Goal: Task Accomplishment & Management: Complete application form

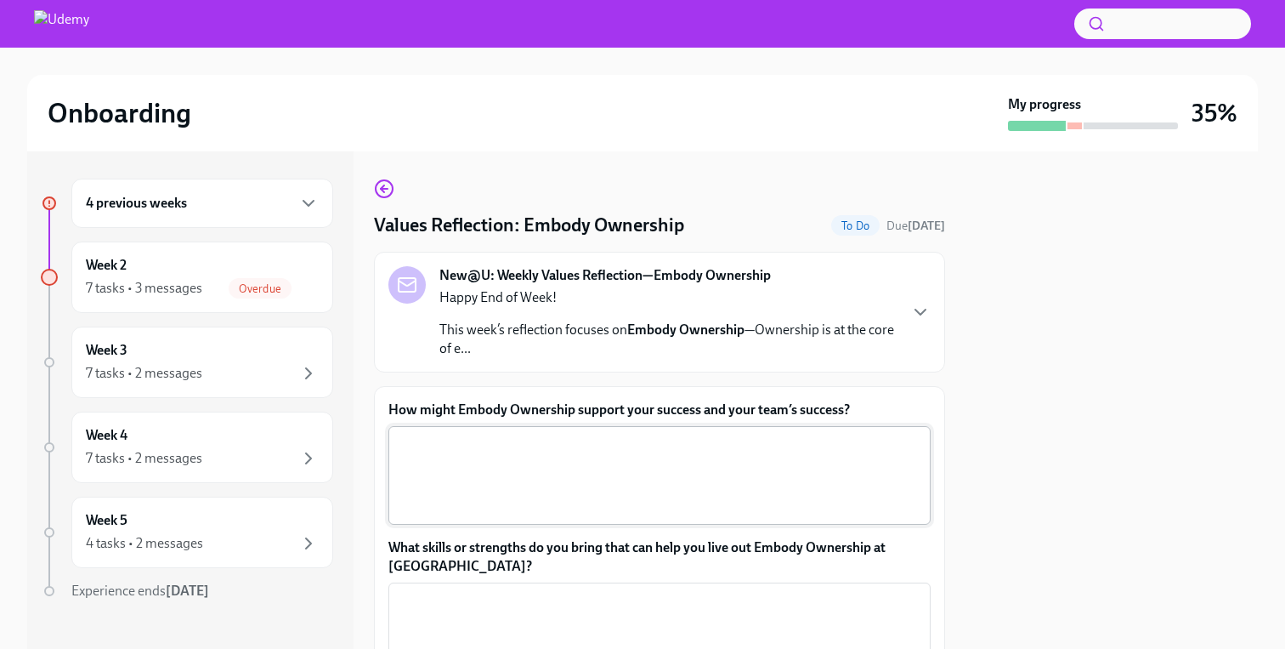
click at [553, 487] on textarea "How might Embody Ownership support your success and your team’s success?" at bounding box center [660, 475] width 522 height 82
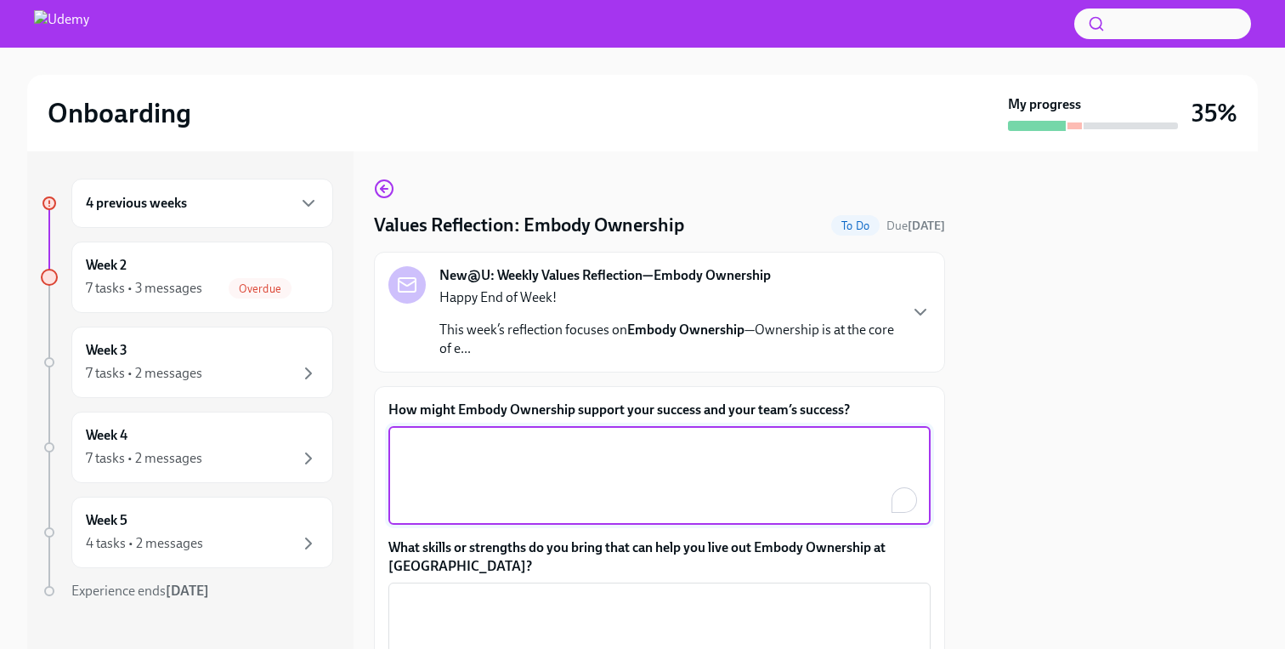
paste textarea "Embodying ownership means I hold myself accountable, take initiative, and follo…"
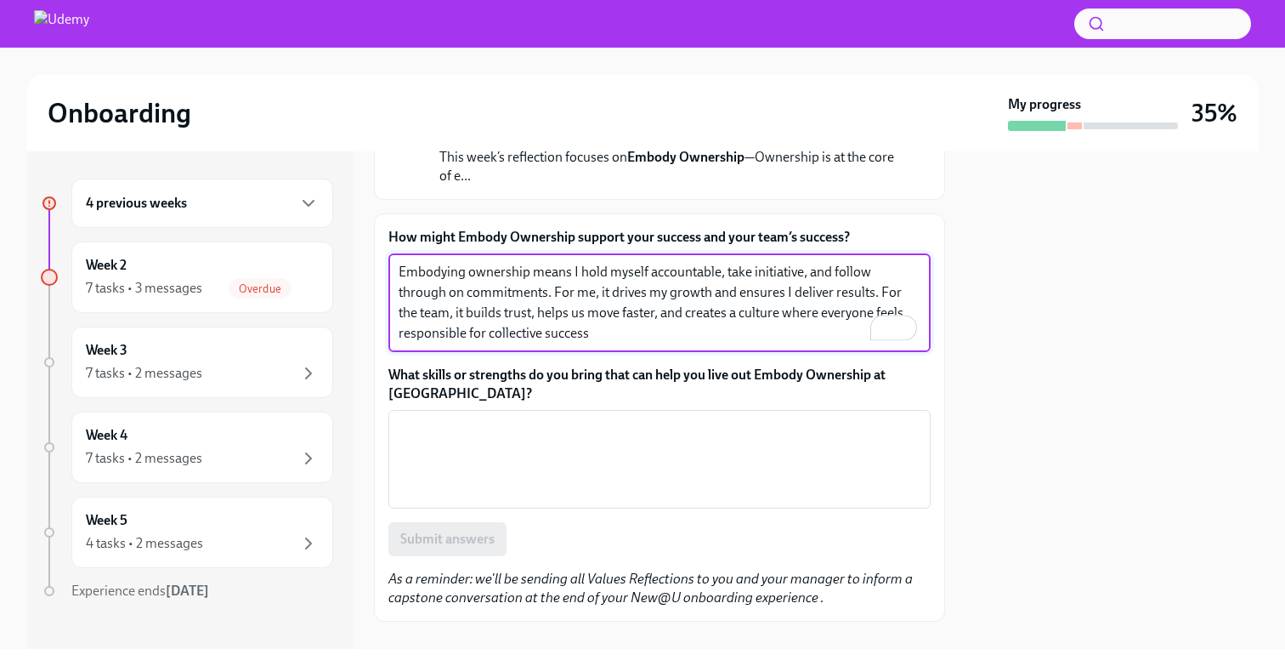
scroll to position [174, 0]
type textarea "Embodying ownership means I hold myself accountable, take initiative, and follo…"
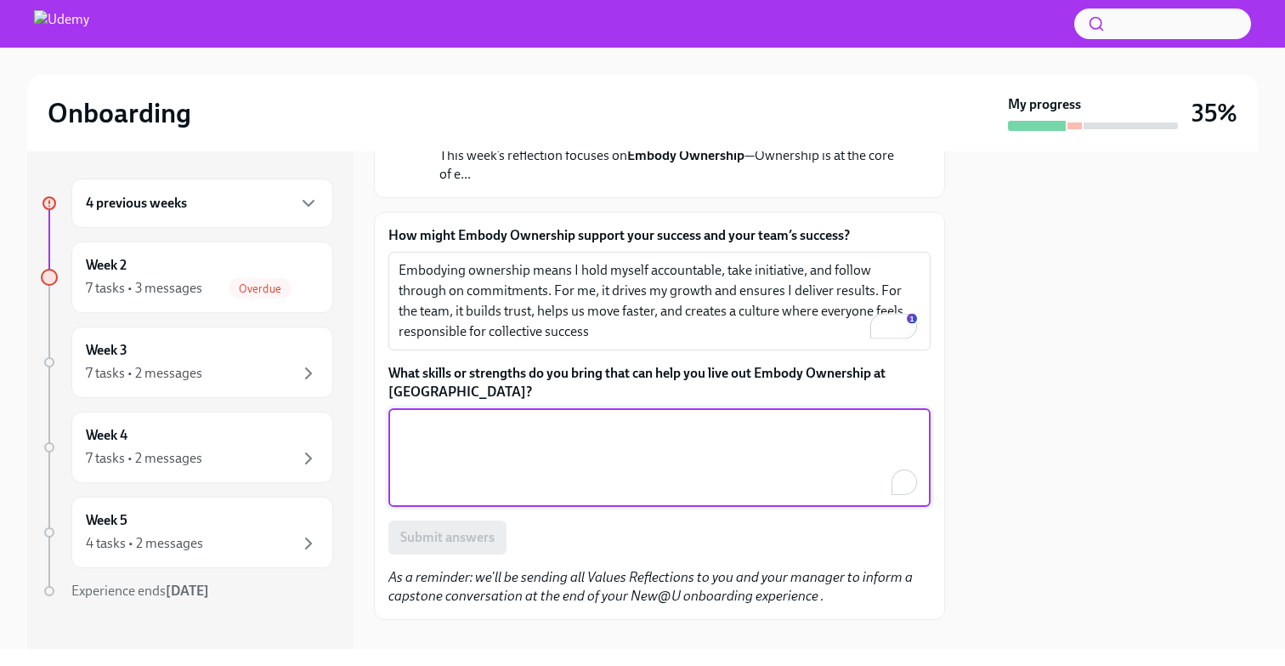
click at [553, 485] on textarea "What skills or strengths do you bring that can help you live out Embody Ownersh…" at bounding box center [660, 458] width 522 height 82
paste textarea "I bring accountability, problem-solving, and a bias for action. I take ownershi…"
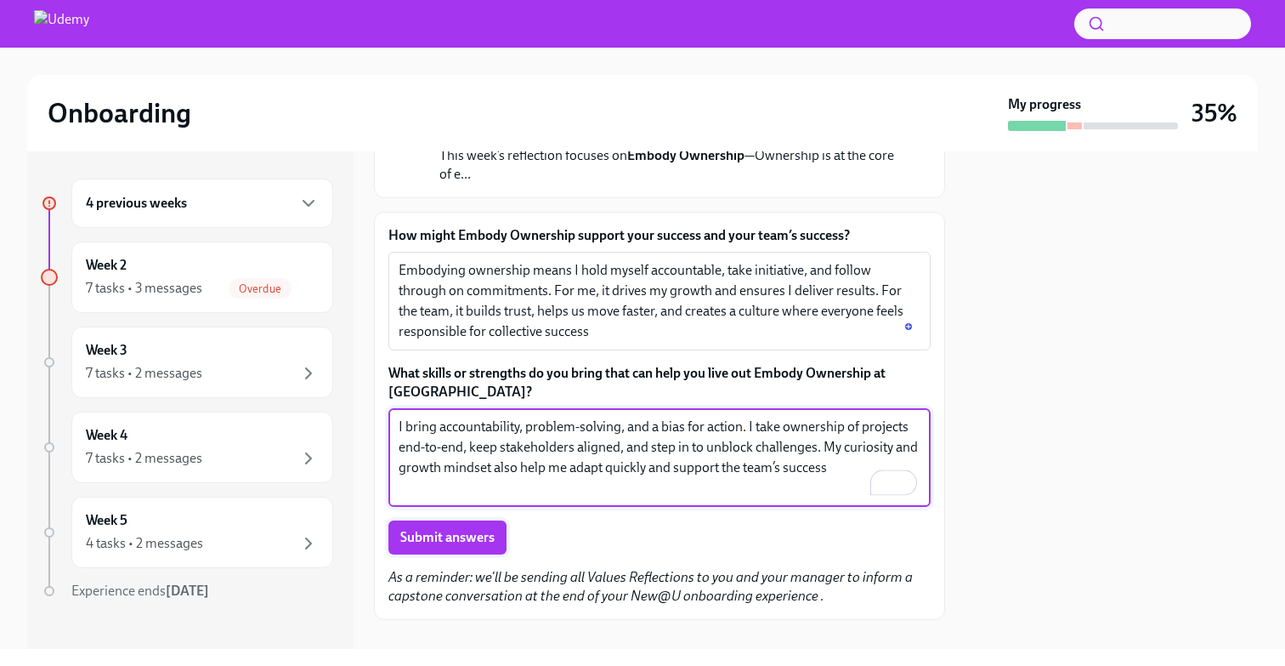
type textarea "I bring accountability, problem-solving, and a bias for action. I take ownershi…"
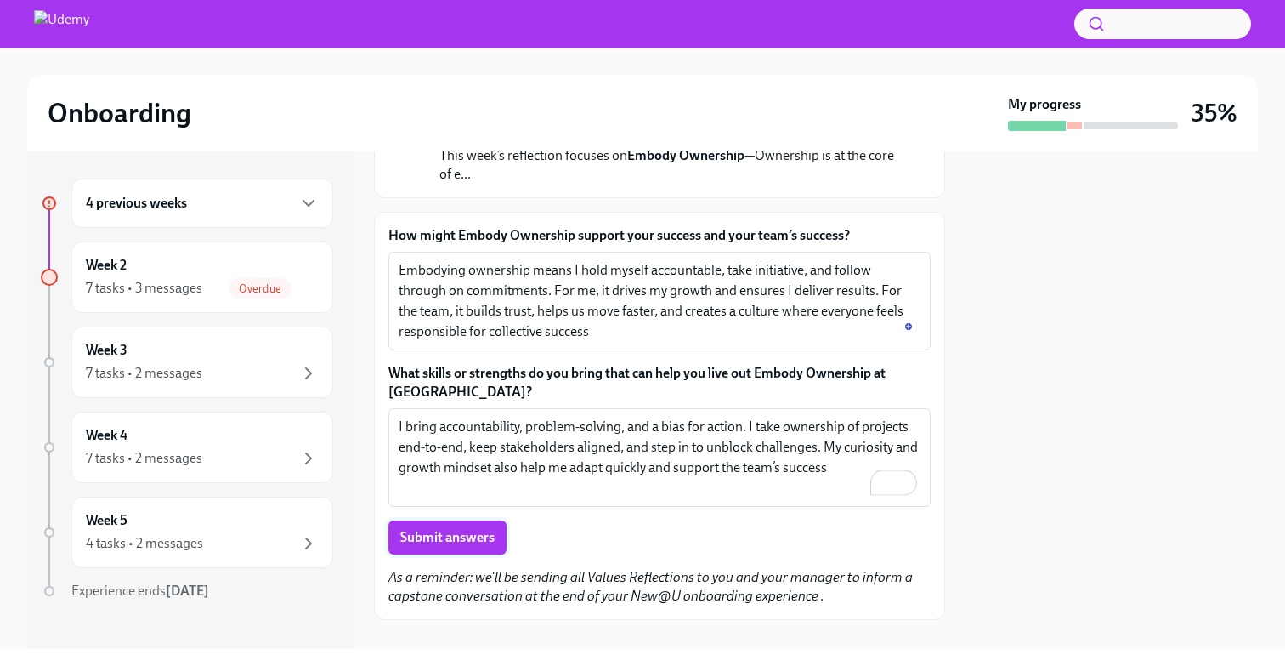
click at [463, 538] on span "Submit answers" at bounding box center [447, 537] width 94 height 17
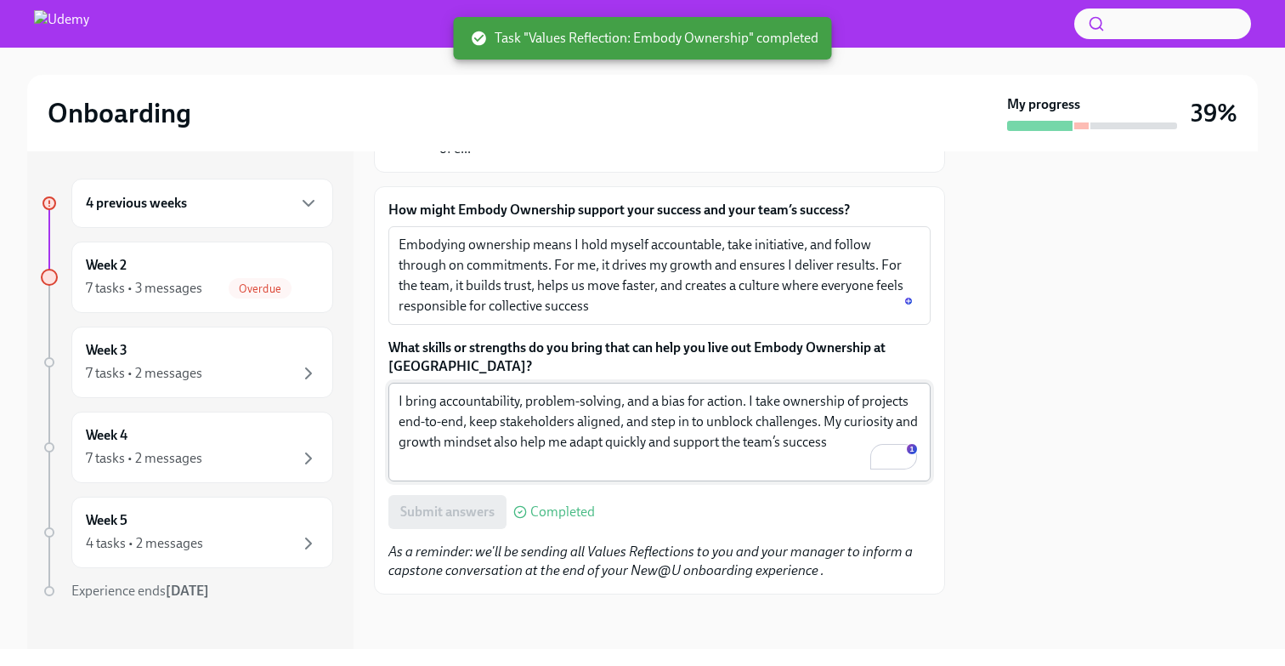
scroll to position [0, 0]
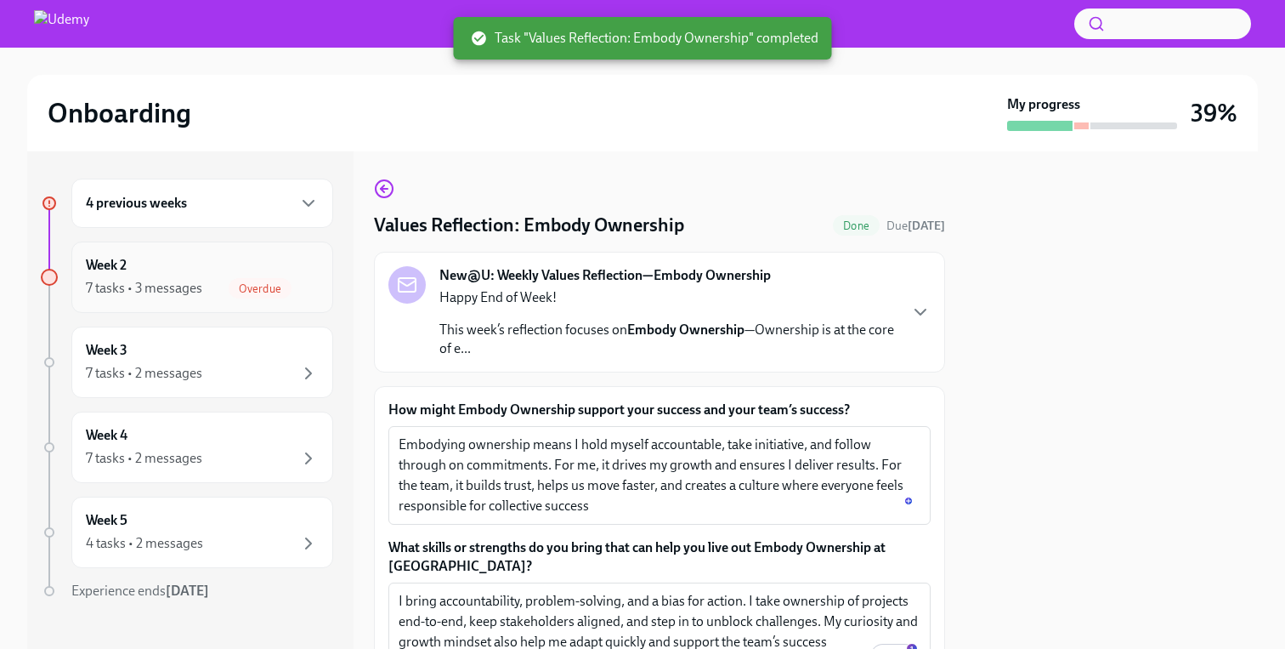
click at [179, 269] on div "Week 2 7 tasks • 3 messages Overdue" at bounding box center [202, 277] width 233 height 43
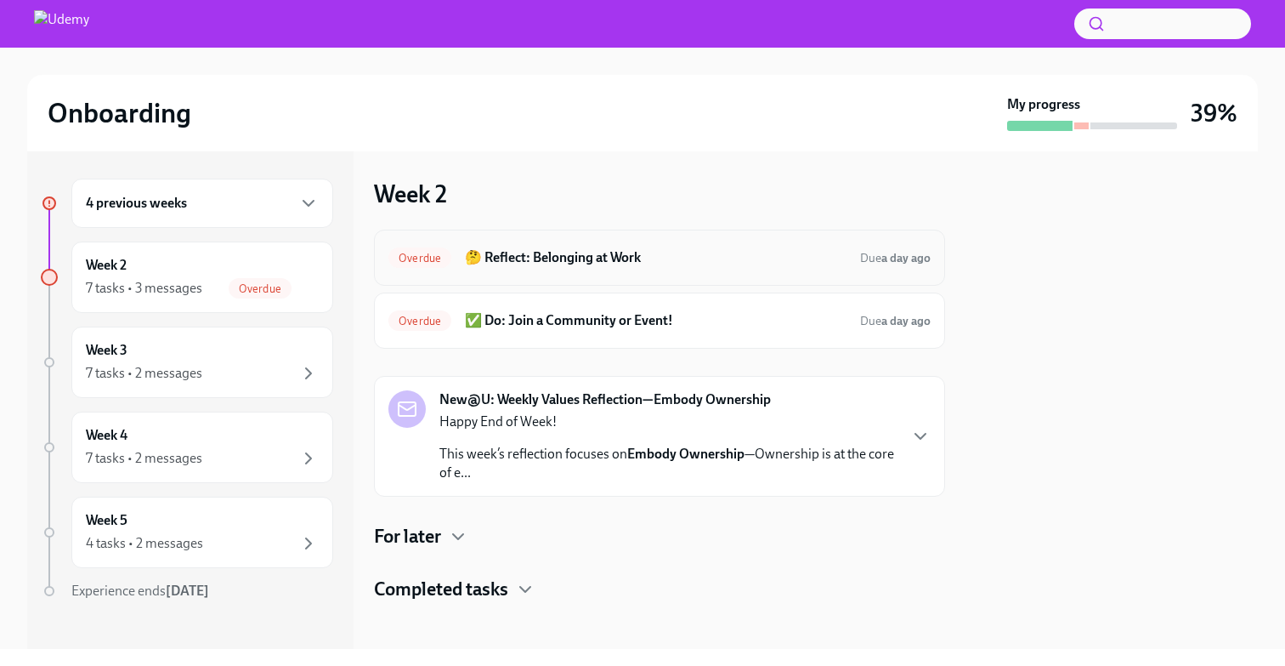
click at [563, 255] on h6 "🤔 Reflect: Belonging at Work" at bounding box center [656, 257] width 382 height 19
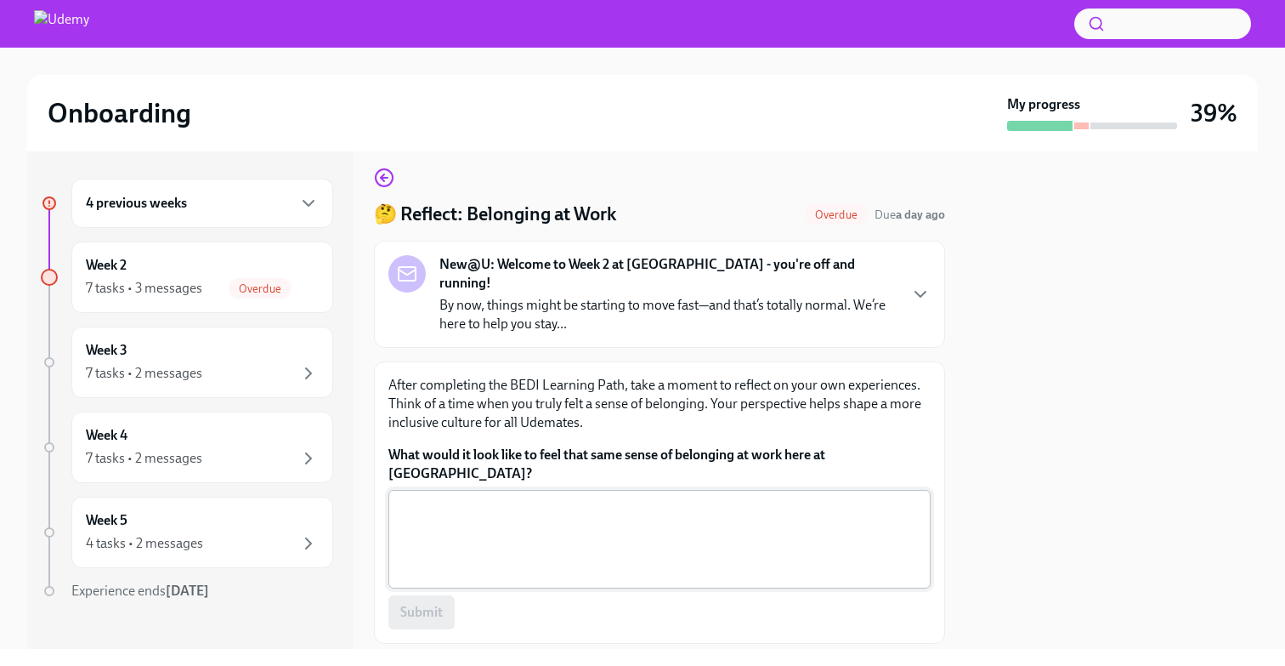
scroll to position [13, 0]
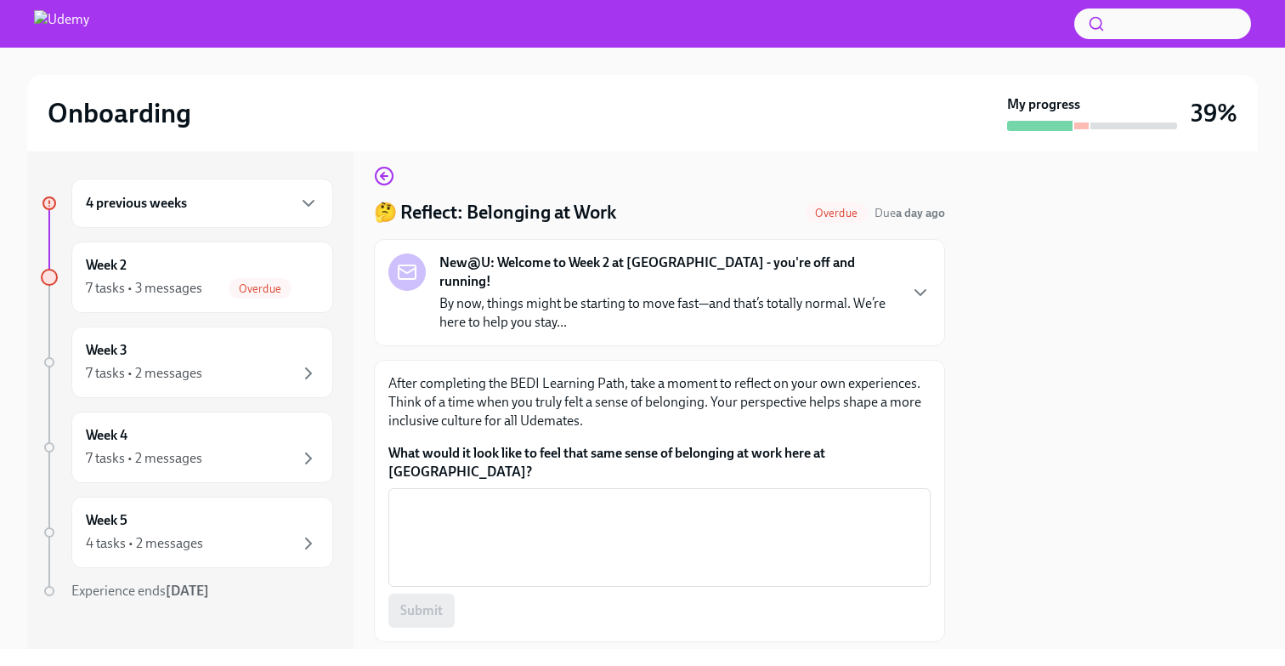
click at [531, 388] on p "After completing the BEDI Learning Path, take a moment to reflect on your own e…" at bounding box center [659, 402] width 542 height 56
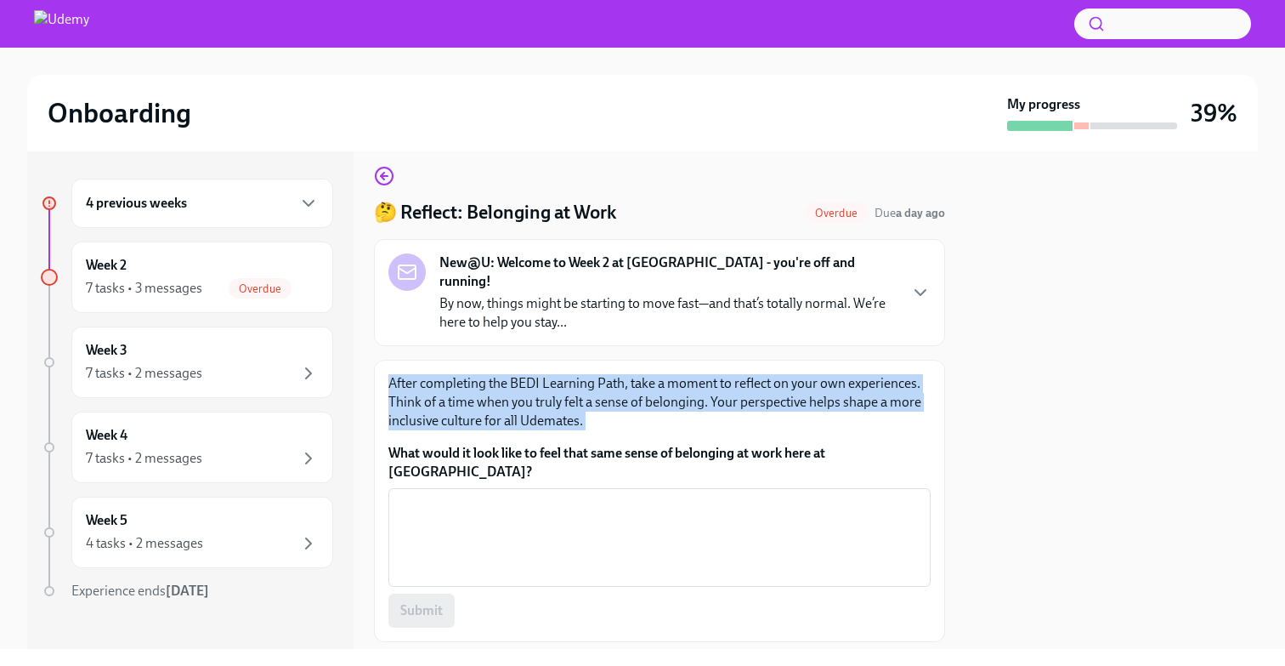
click at [531, 388] on p "After completing the BEDI Learning Path, take a moment to reflect on your own e…" at bounding box center [659, 402] width 542 height 56
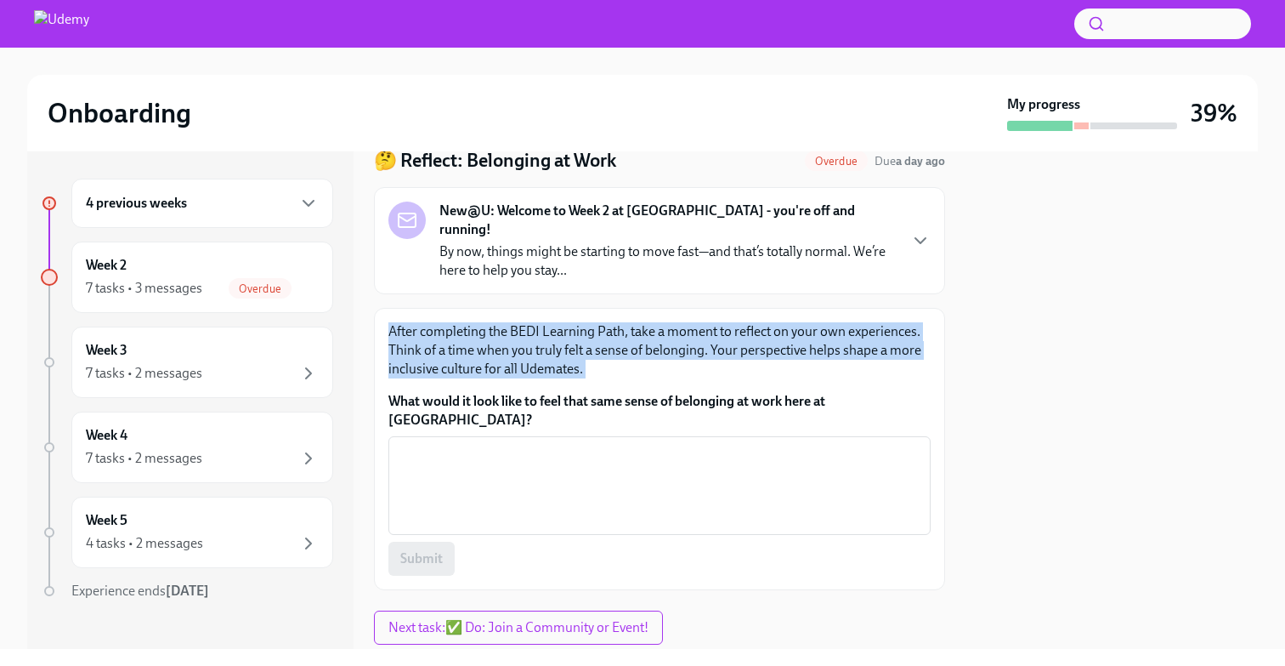
scroll to position [77, 0]
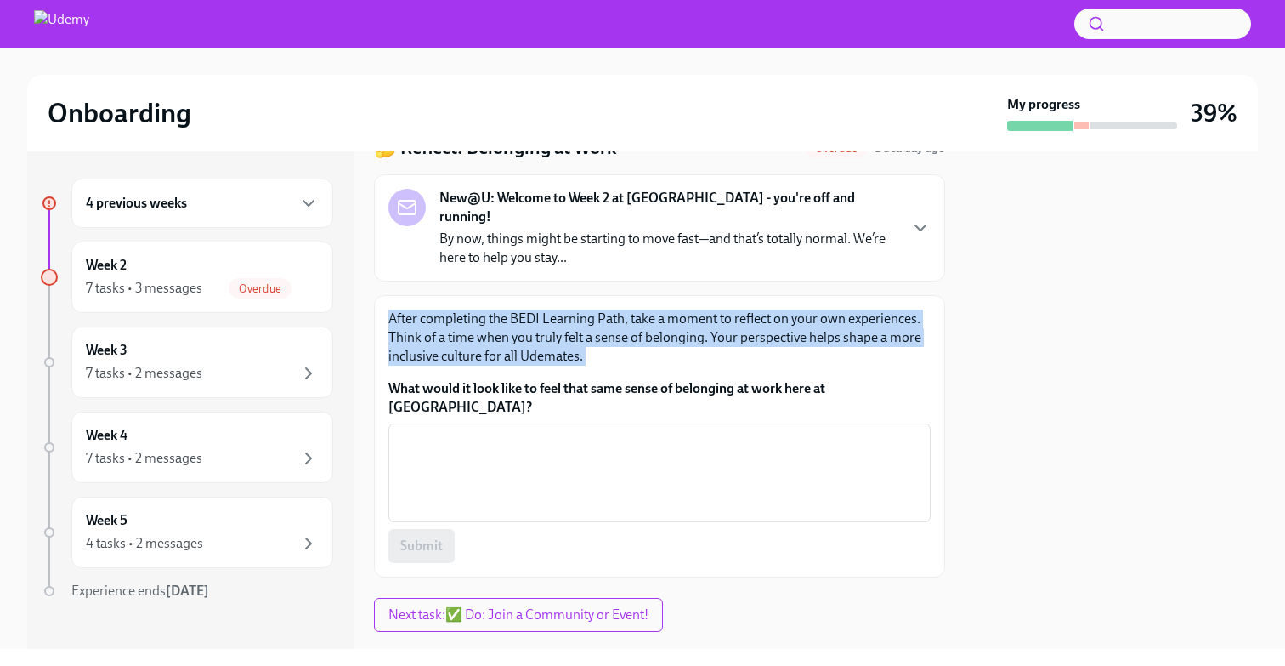
copy p "After completing the BEDI Learning Path, take a moment to reflect on your own e…"
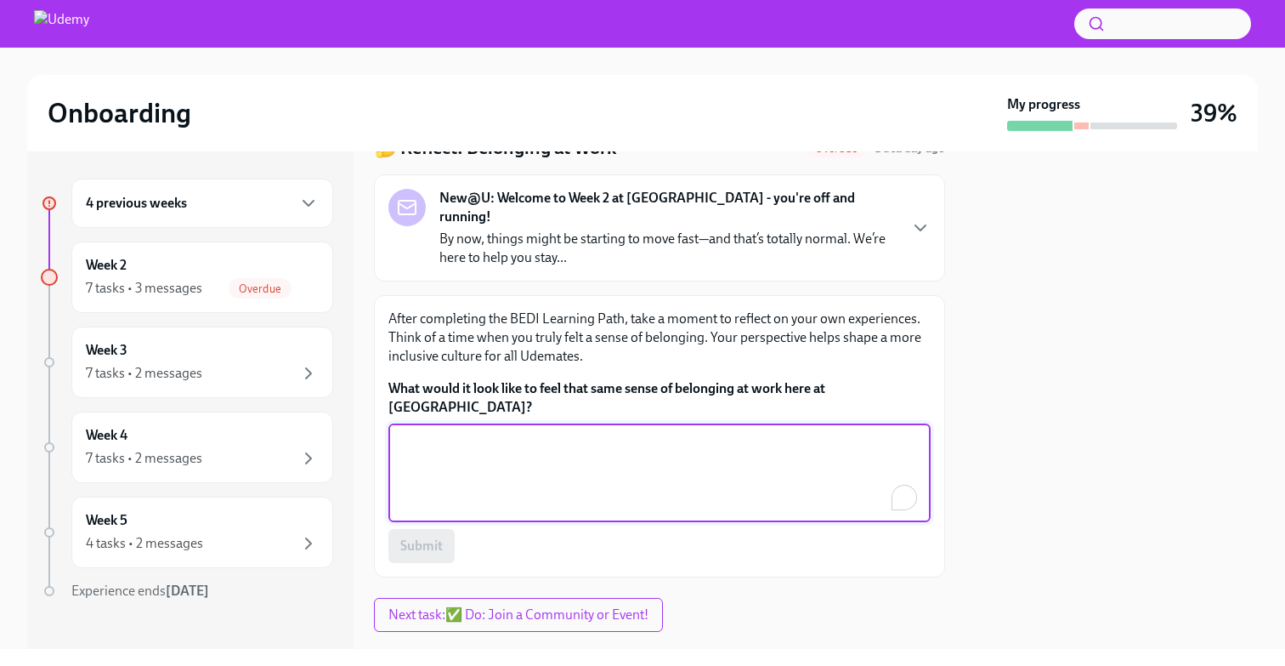
click at [513, 432] on textarea "What would it look like to feel that same sense of belonging at work here at [G…" at bounding box center [660, 473] width 522 height 82
paste textarea "I felt a strong sense of belonging when my team encouraged me to share my ideas…"
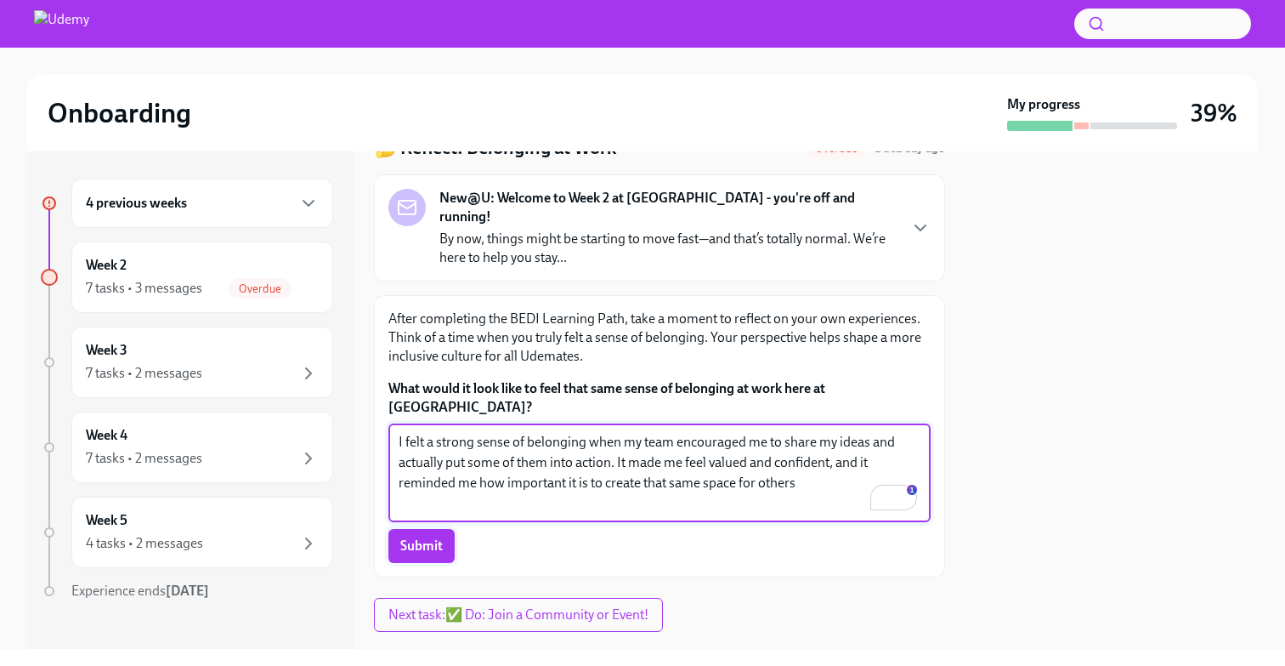
type textarea "I felt a strong sense of belonging when my team encouraged me to share my ideas…"
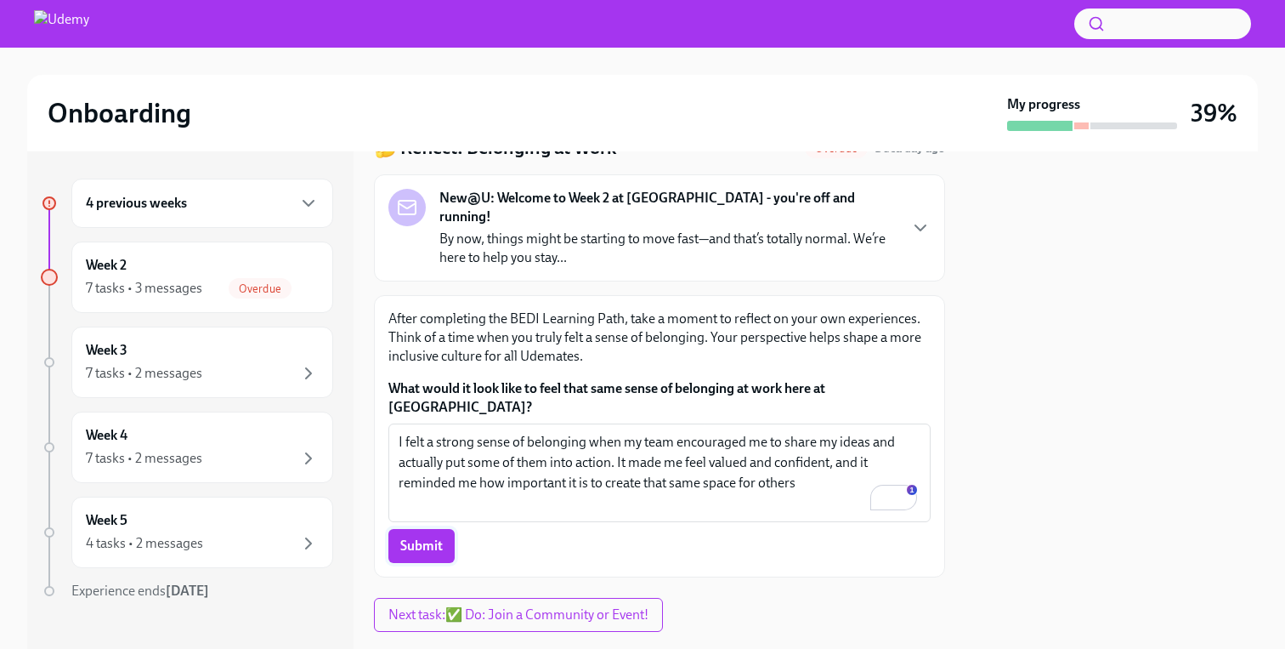
click at [432, 537] on span "Submit" at bounding box center [421, 545] width 43 height 17
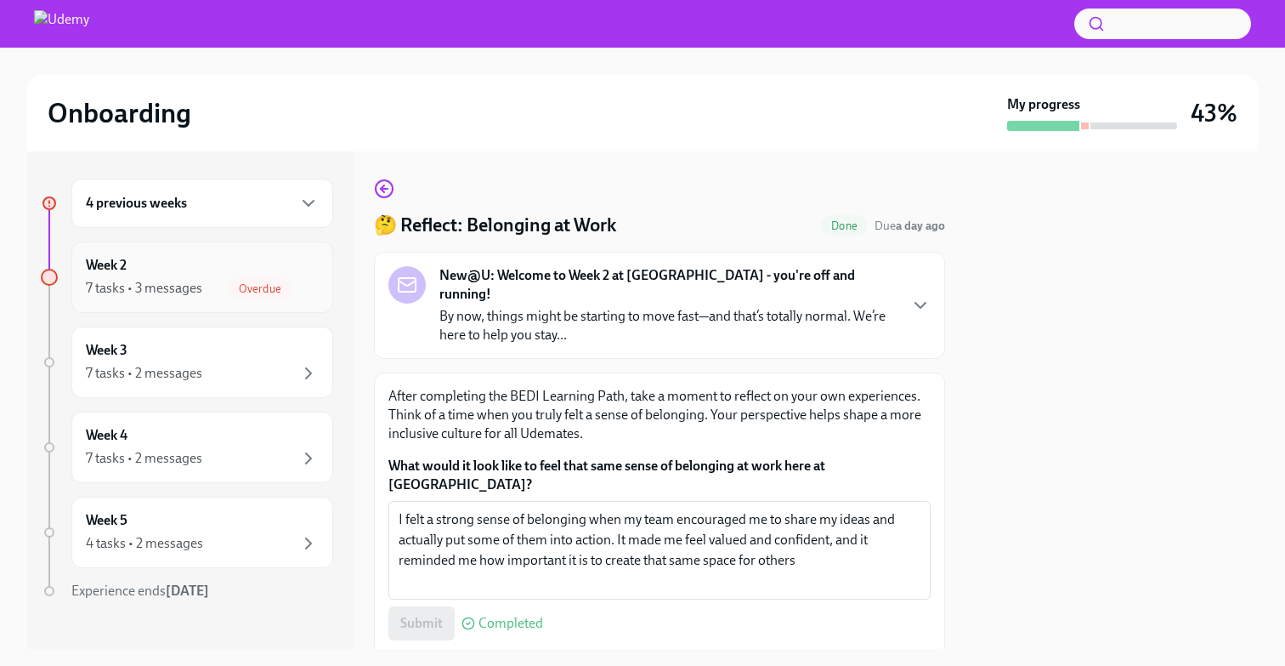
click at [264, 292] on span "Overdue" at bounding box center [260, 288] width 63 height 13
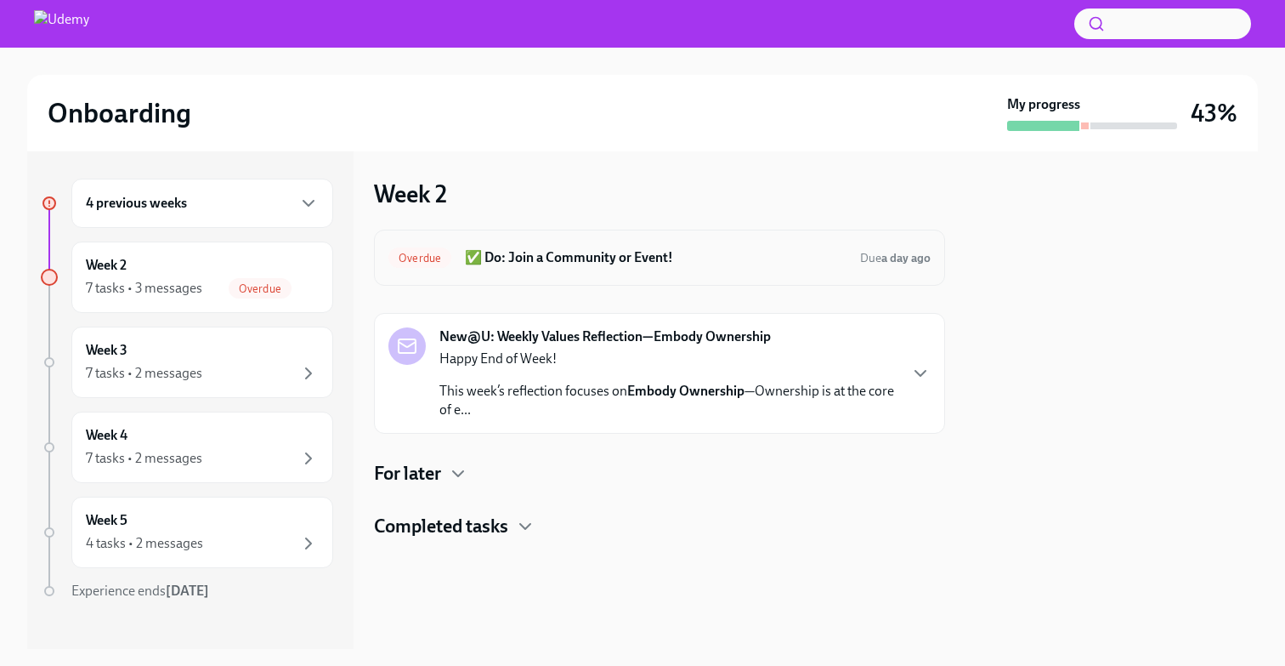
click at [560, 272] on div "Overdue ✅ Do: Join a Community or Event! Due a day ago" at bounding box center [659, 258] width 571 height 56
click at [446, 257] on span "Overdue" at bounding box center [419, 258] width 63 height 13
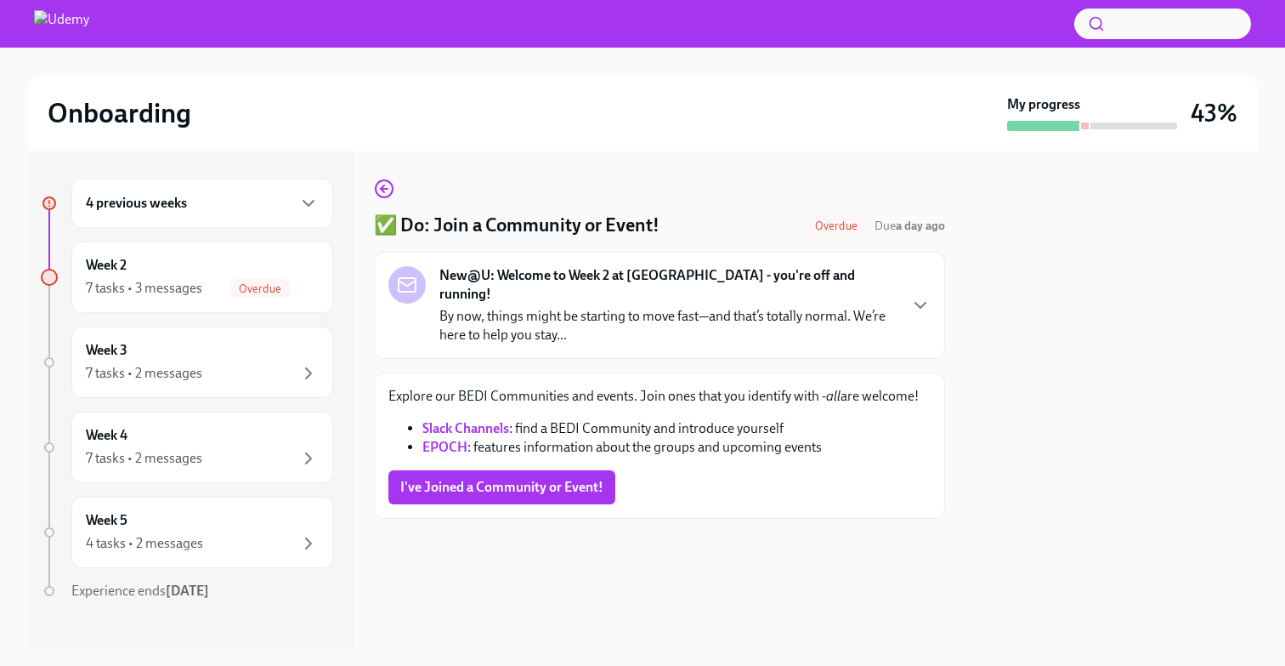
click at [453, 439] on link "EPOCH" at bounding box center [444, 447] width 45 height 16
click at [456, 479] on span "I've Joined a Community or Event!" at bounding box center [501, 487] width 203 height 17
